Goal: Navigation & Orientation: Go to known website

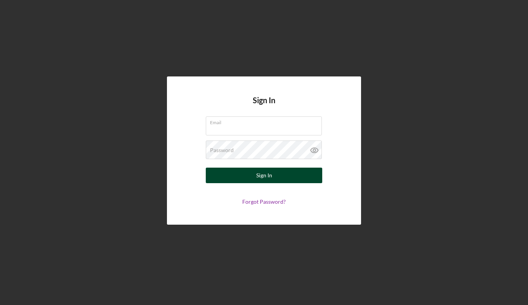
type input "[PERSON_NAME][EMAIL_ADDRESS][DOMAIN_NAME]"
click at [282, 177] on button "Sign In" at bounding box center [264, 176] width 117 height 16
